Goal: Find contact information: Find contact information

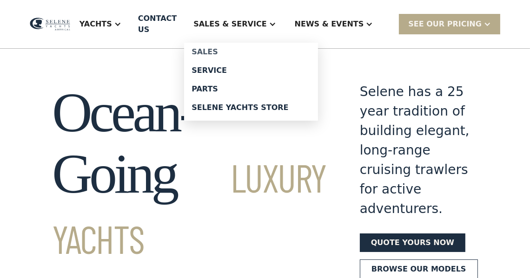
click at [240, 55] on div "Sales" at bounding box center [250, 51] width 119 height 7
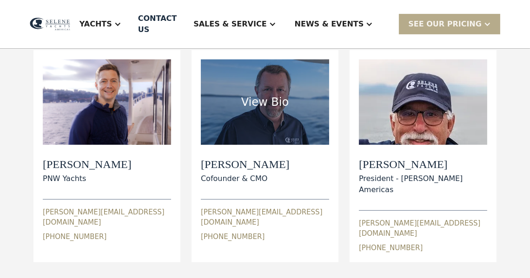
scroll to position [309, 0]
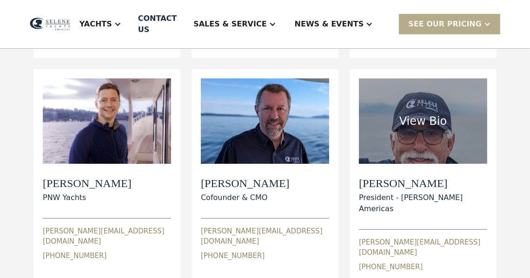
click at [428, 111] on div "View Bio" at bounding box center [423, 121] width 128 height 85
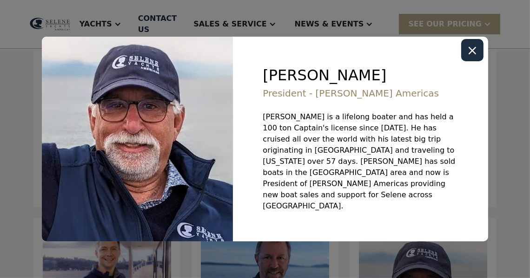
scroll to position [0, 0]
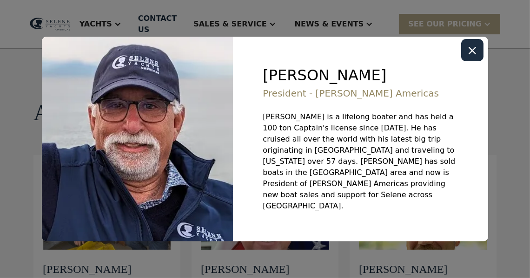
click at [469, 54] on icon "Close modal" at bounding box center [471, 50] width 7 height 7
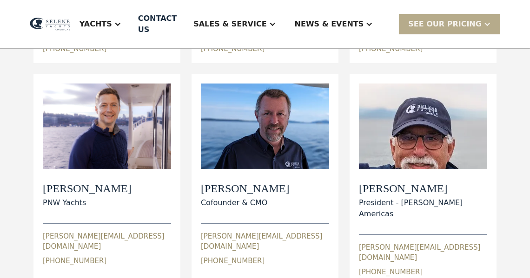
scroll to position [309, 0]
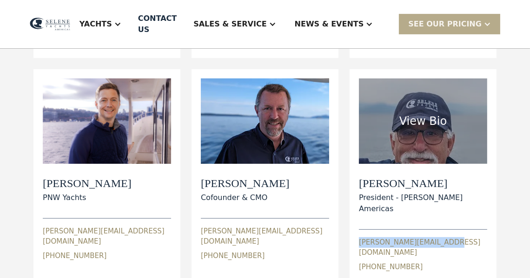
drag, startPoint x: 358, startPoint y: 197, endPoint x: 445, endPoint y: 198, distance: 86.9
click at [445, 198] on div "View Bio [PERSON_NAME] President - [PERSON_NAME] Americas [PERSON_NAME][EMAIL_A…" at bounding box center [422, 175] width 147 height 212
copy div "[PERSON_NAME][EMAIL_ADDRESS][DOMAIN_NAME]"
